Goal: Communication & Community: Answer question/provide support

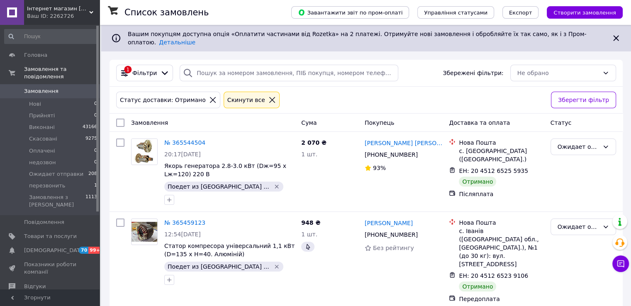
click at [61, 87] on span "Замовлення" at bounding box center [50, 90] width 53 height 7
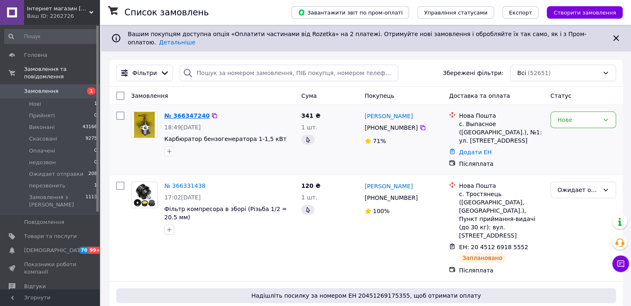
click at [185, 112] on link "№ 366347240" at bounding box center [186, 115] width 45 height 7
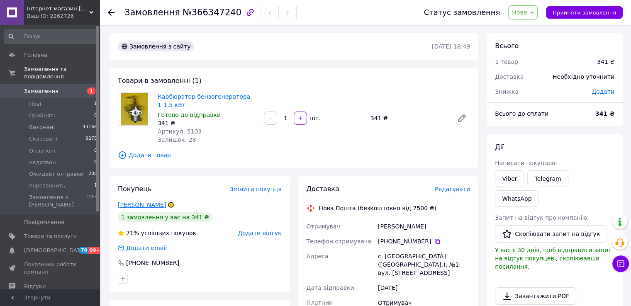
click at [139, 203] on link "Ярошенко Сергей" at bounding box center [142, 205] width 48 height 7
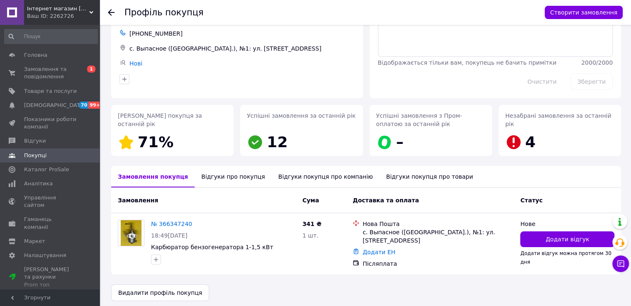
scroll to position [48, 0]
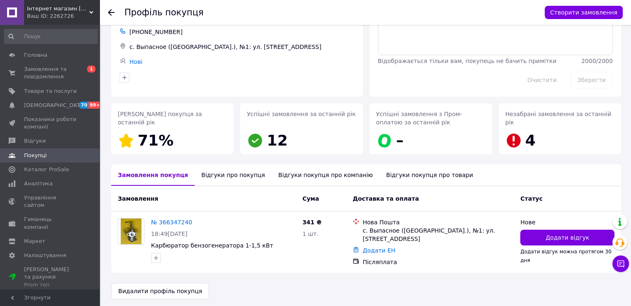
click at [214, 178] on div "Відгуки про покупця" at bounding box center [232, 175] width 77 height 22
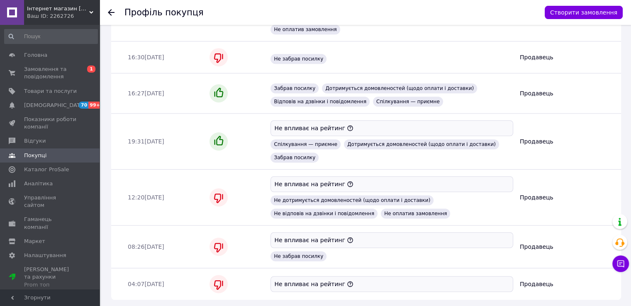
scroll to position [576, 0]
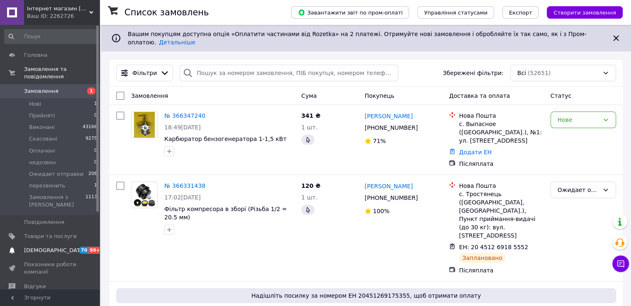
click at [49, 247] on span "[DEMOGRAPHIC_DATA]" at bounding box center [54, 250] width 61 height 7
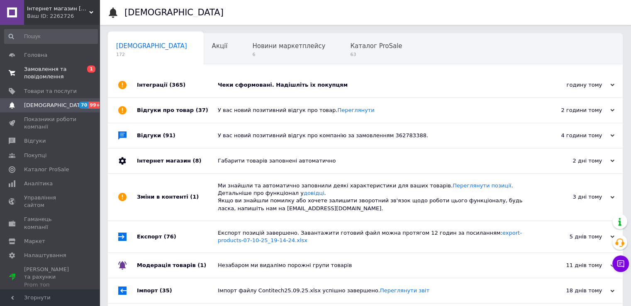
click at [51, 68] on span "Замовлення та повідомлення" at bounding box center [50, 73] width 53 height 15
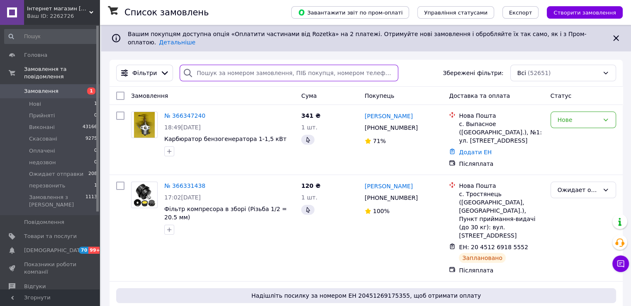
click at [211, 65] on input "search" at bounding box center [289, 73] width 219 height 17
paste input "365097681"
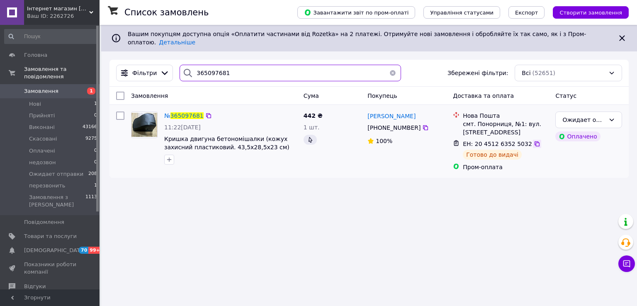
type input "365097681"
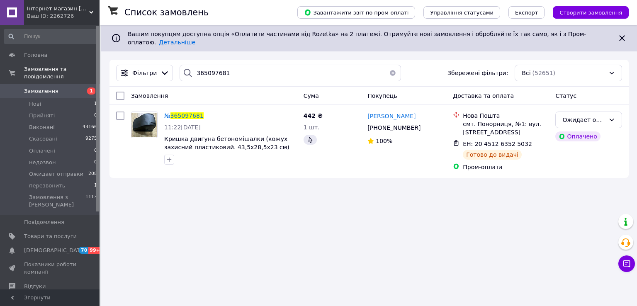
drag, startPoint x: 525, startPoint y: 135, endPoint x: 406, endPoint y: 183, distance: 128.4
click at [534, 141] on icon at bounding box center [537, 144] width 7 height 7
click at [183, 112] on span "365097681" at bounding box center [186, 115] width 33 height 7
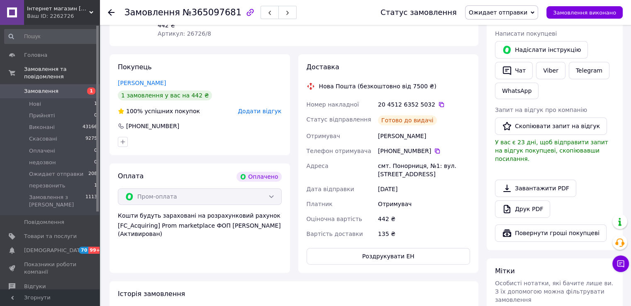
scroll to position [290, 0]
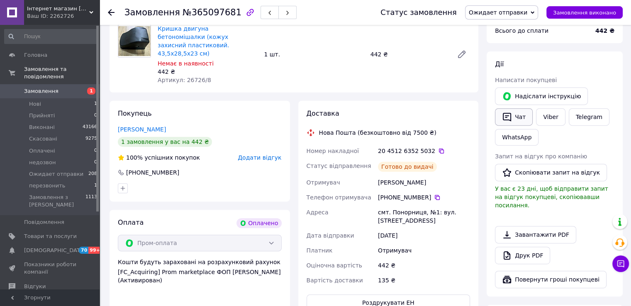
click at [519, 117] on button "Чат" at bounding box center [514, 116] width 38 height 17
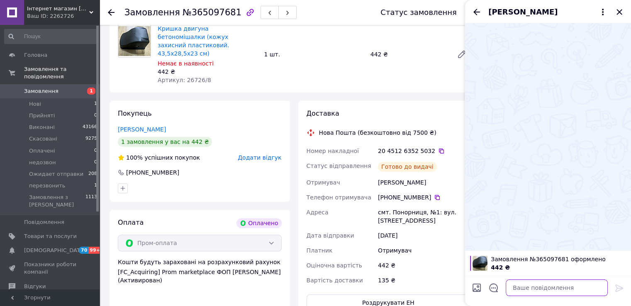
click at [527, 287] on textarea at bounding box center [556, 287] width 102 height 17
type textarea "L"
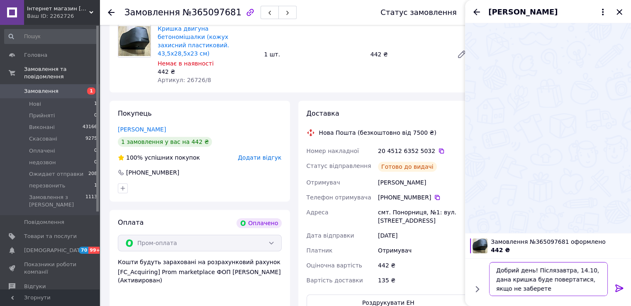
type textarea "Добрий день! Післязавтра, 14.10, дана кришка буде повертатися, якщо не заберете"
click at [622, 289] on icon at bounding box center [619, 288] width 10 height 10
